Goal: Transaction & Acquisition: Purchase product/service

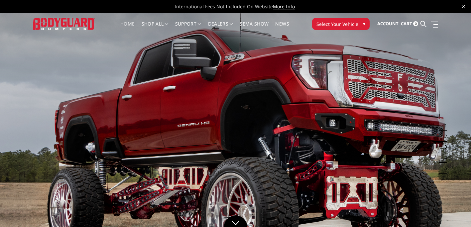
click at [363, 22] on span "▾" at bounding box center [364, 23] width 2 height 7
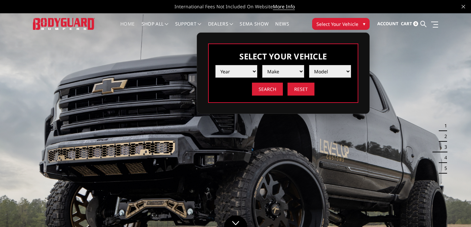
click at [254, 69] on select "Year [DATE] 2024 2023 2022 2021 2020 2019 2018 2017 2016 2015 2014 2013 2012 20…" at bounding box center [237, 71] width 42 height 13
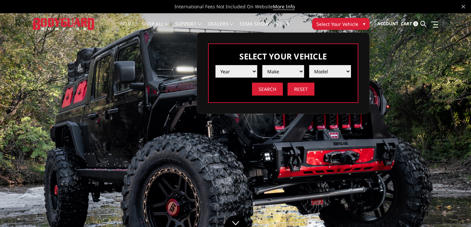
select select "yr_2024"
click at [216, 65] on select "Year [DATE] 2024 2023 2022 2021 2020 2019 2018 2017 2016 2015 2014 2013 2012 20…" at bounding box center [237, 71] width 42 height 13
click at [301, 71] on select "Make Chevrolet Ford GMC Ram Toyota" at bounding box center [283, 71] width 42 height 13
select select "mk_ford"
click at [262, 65] on select "Make Chevrolet Ford GMC Ram Toyota" at bounding box center [283, 71] width 42 height 13
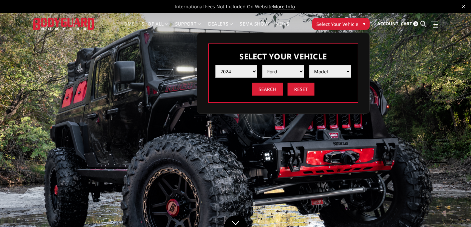
click at [350, 72] on select "Model F150 F150 Raptor F250 / F350 F450 F550" at bounding box center [330, 71] width 42 height 13
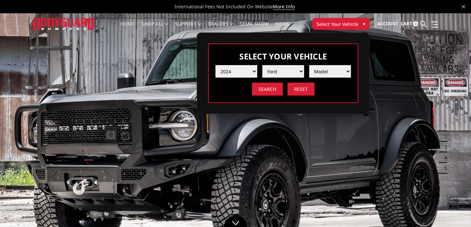
select select "md_f250-f350"
click at [309, 65] on select "Model F150 F150 Raptor F250 / F350 F450 F550" at bounding box center [330, 71] width 42 height 13
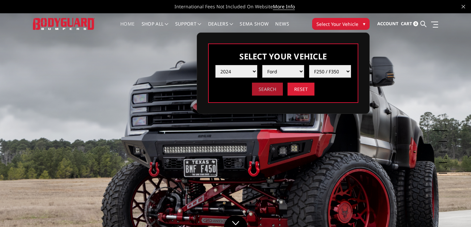
click at [270, 90] on input "Search" at bounding box center [267, 89] width 31 height 13
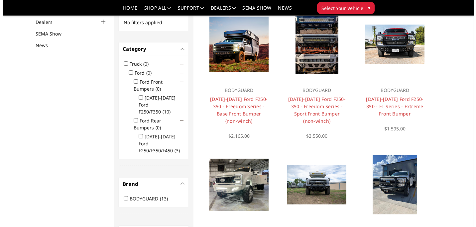
scroll to position [53, 0]
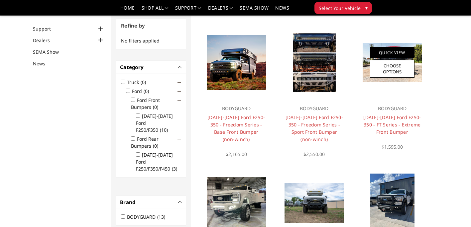
click at [397, 53] on link "Quick View" at bounding box center [392, 52] width 45 height 11
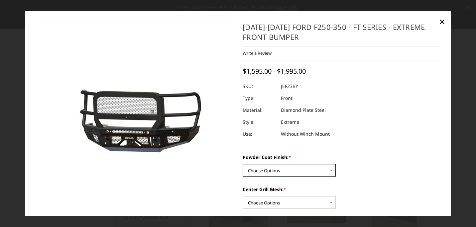
click at [329, 171] on select "Choose Options Bare Metal Gloss Black Powder Coat Textured Black Powder Coat" at bounding box center [289, 171] width 93 height 13
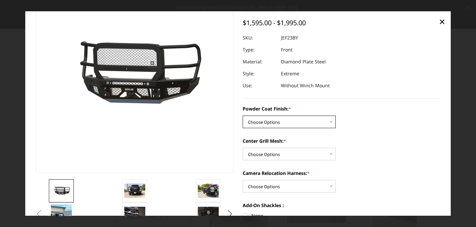
scroll to position [67, 0]
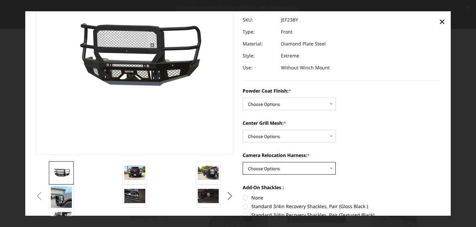
click at [330, 169] on select "Choose Options WITH Camera Relocation Harness WITHOUT Camera Relocation Harness" at bounding box center [289, 169] width 93 height 13
click at [329, 168] on select "Choose Options WITH Camera Relocation Harness WITHOUT Camera Relocation Harness" at bounding box center [289, 169] width 93 height 13
click at [330, 136] on select "Choose Options WITH Expanded Metal in Center Grill WITHOUT Expanded Metal in Ce…" at bounding box center [289, 136] width 93 height 13
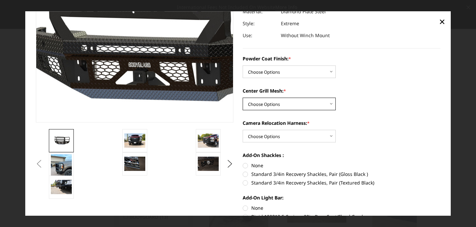
scroll to position [100, 0]
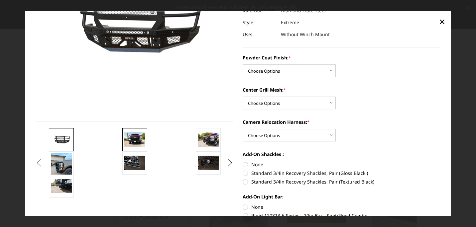
click at [139, 141] on img at bounding box center [134, 140] width 21 height 14
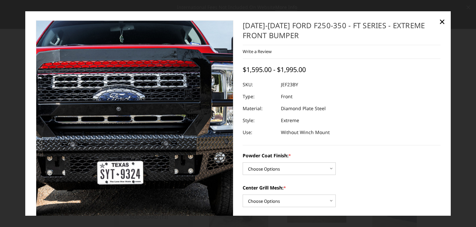
scroll to position [0, 0]
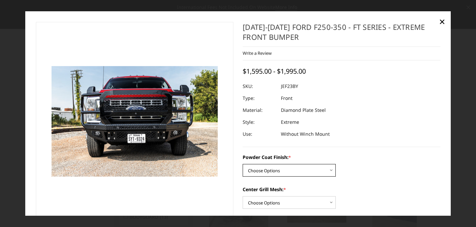
click at [328, 169] on select "Choose Options Bare Metal Gloss Black Powder Coat Textured Black Powder Coat" at bounding box center [289, 171] width 93 height 13
select select "3265"
click at [243, 165] on select "Choose Options Bare Metal Gloss Black Powder Coat Textured Black Powder Coat" at bounding box center [289, 171] width 93 height 13
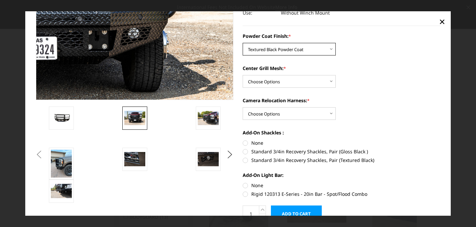
scroll to position [133, 0]
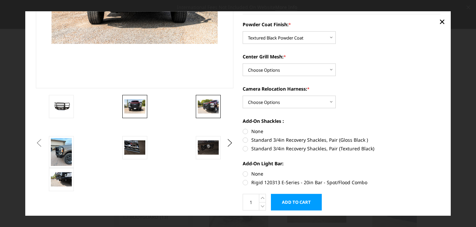
click at [206, 104] on img at bounding box center [208, 107] width 21 height 14
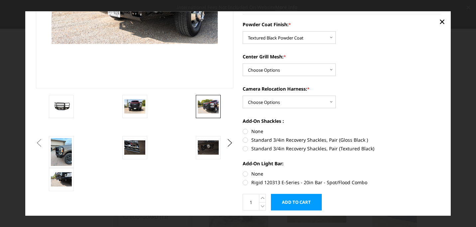
click at [243, 148] on label "Standard 3/4in Recovery Shackles, Pair (Textured Black)" at bounding box center [342, 149] width 198 height 7
click at [441, 137] on input "Standard 3/4in Recovery Shackles, Pair (Textured Black)" at bounding box center [441, 137] width 0 height 0
radio input "true"
click at [243, 184] on label "Rigid 120313 E-Series - 20in Bar - Spot/Flood Combo" at bounding box center [342, 183] width 198 height 7
click at [441, 171] on input "Rigid 120313 E-Series - 20in Bar - Spot/Flood Combo" at bounding box center [441, 171] width 0 height 0
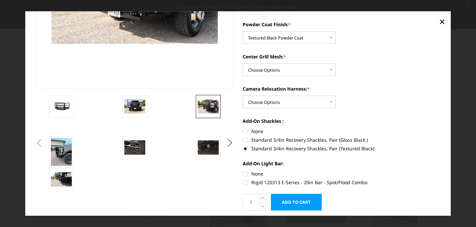
radio input "true"
click at [55, 154] on img at bounding box center [61, 152] width 21 height 28
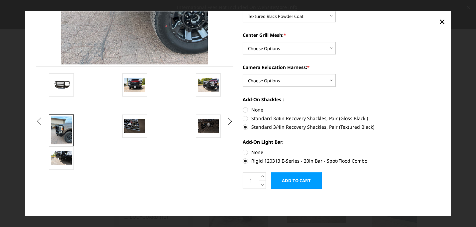
scroll to position [155, 0]
click at [141, 121] on img at bounding box center [134, 126] width 21 height 14
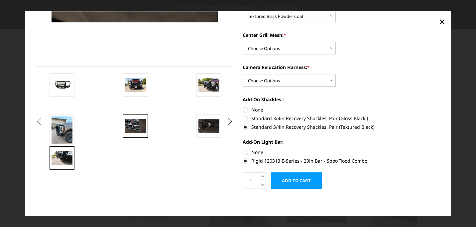
click at [66, 158] on img at bounding box center [62, 158] width 21 height 14
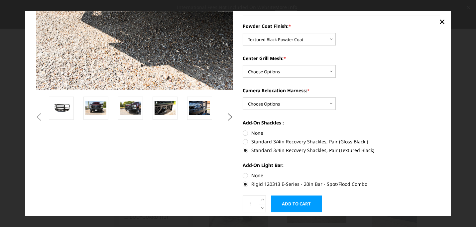
scroll to position [133, 0]
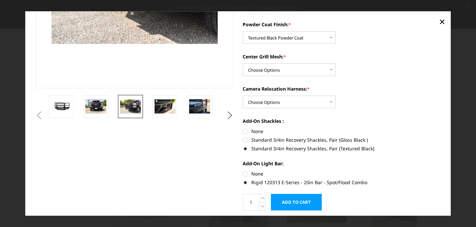
click at [133, 107] on img at bounding box center [130, 107] width 21 height 14
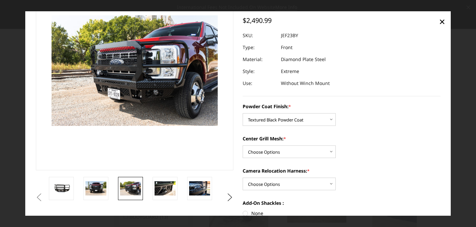
scroll to position [67, 0]
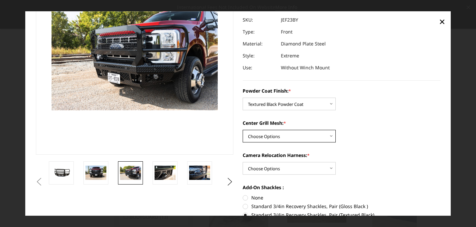
click at [329, 135] on select "Choose Options WITH Expanded Metal in Center Grill WITHOUT Expanded Metal in Ce…" at bounding box center [289, 136] width 93 height 13
select select "3266"
click at [243, 130] on select "Choose Options WITH Expanded Metal in Center Grill WITHOUT Expanded Metal in Ce…" at bounding box center [289, 136] width 93 height 13
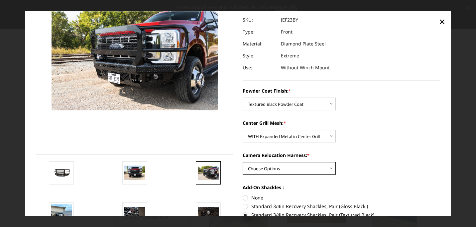
click at [330, 169] on select "Choose Options WITH Camera Relocation Harness WITHOUT Camera Relocation Harness" at bounding box center [289, 169] width 93 height 13
select select "3268"
click at [243, 163] on select "Choose Options WITH Camera Relocation Harness WITHOUT Camera Relocation Harness" at bounding box center [289, 169] width 93 height 13
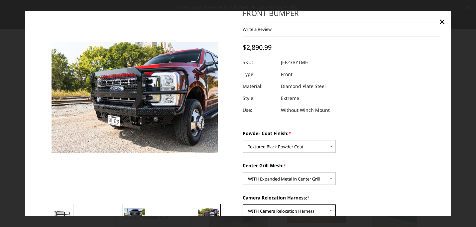
scroll to position [0, 0]
